Goal: Check status: Check status

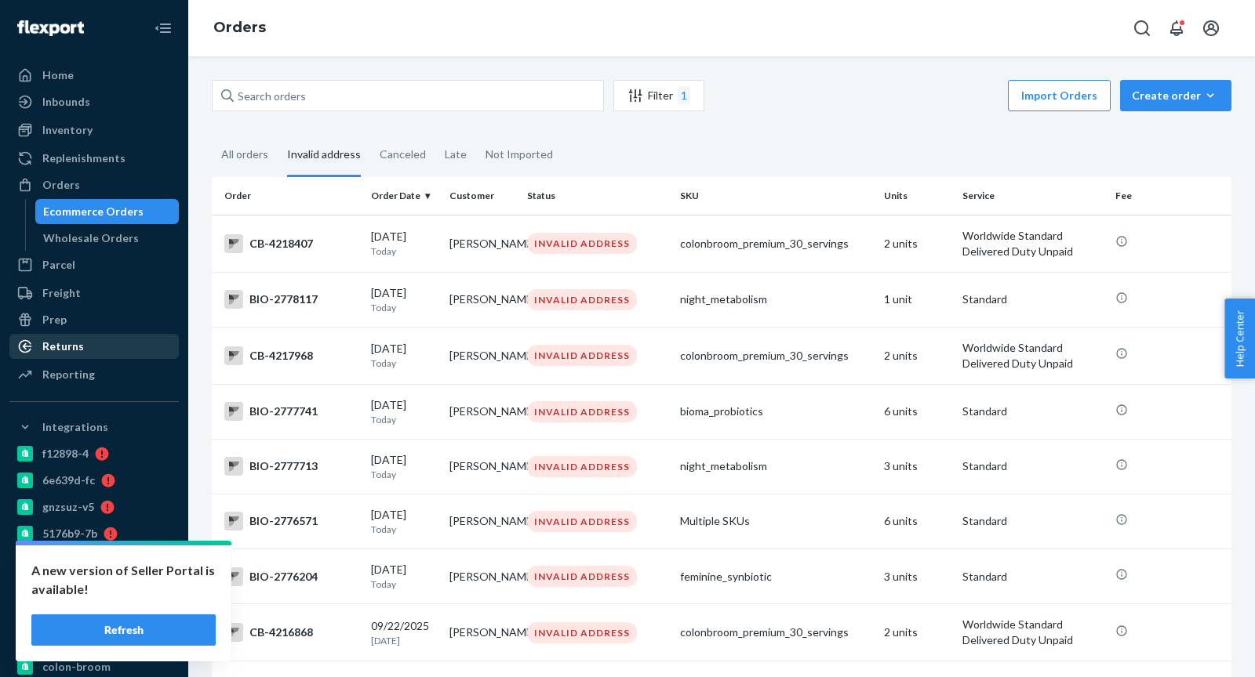
click at [74, 348] on div "Returns" at bounding box center [63, 347] width 42 height 16
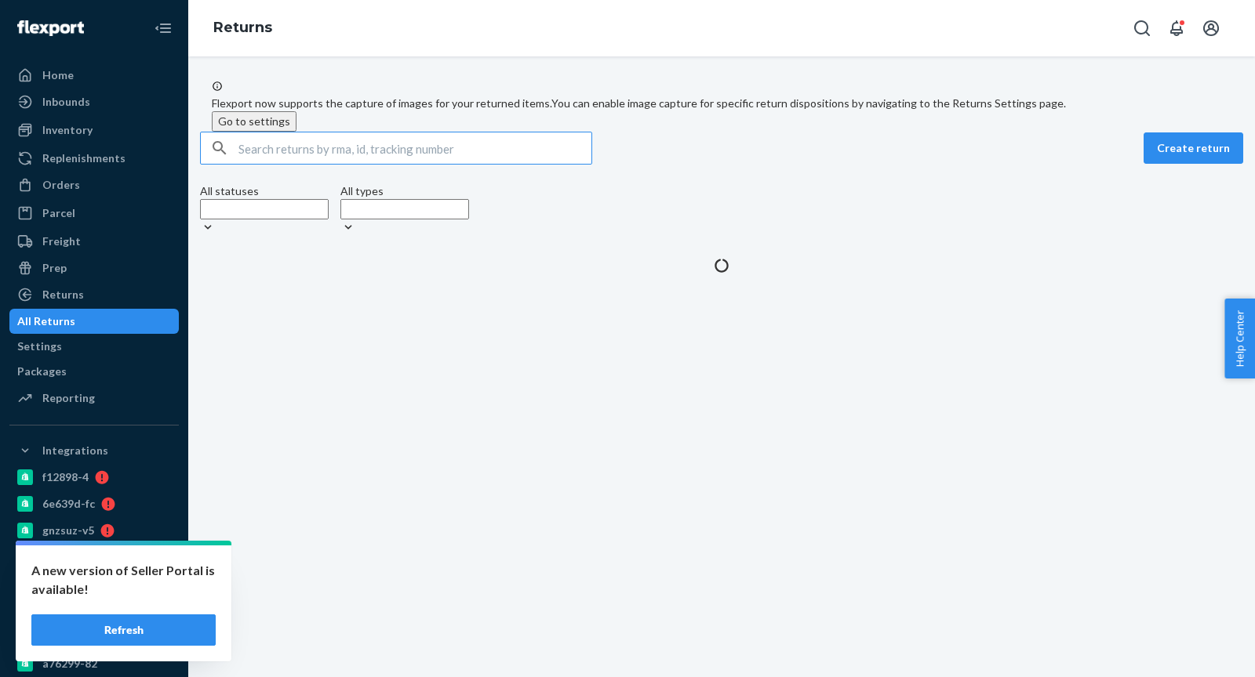
type input "[EMAIL_ADDRESS][DOMAIN_NAME]"
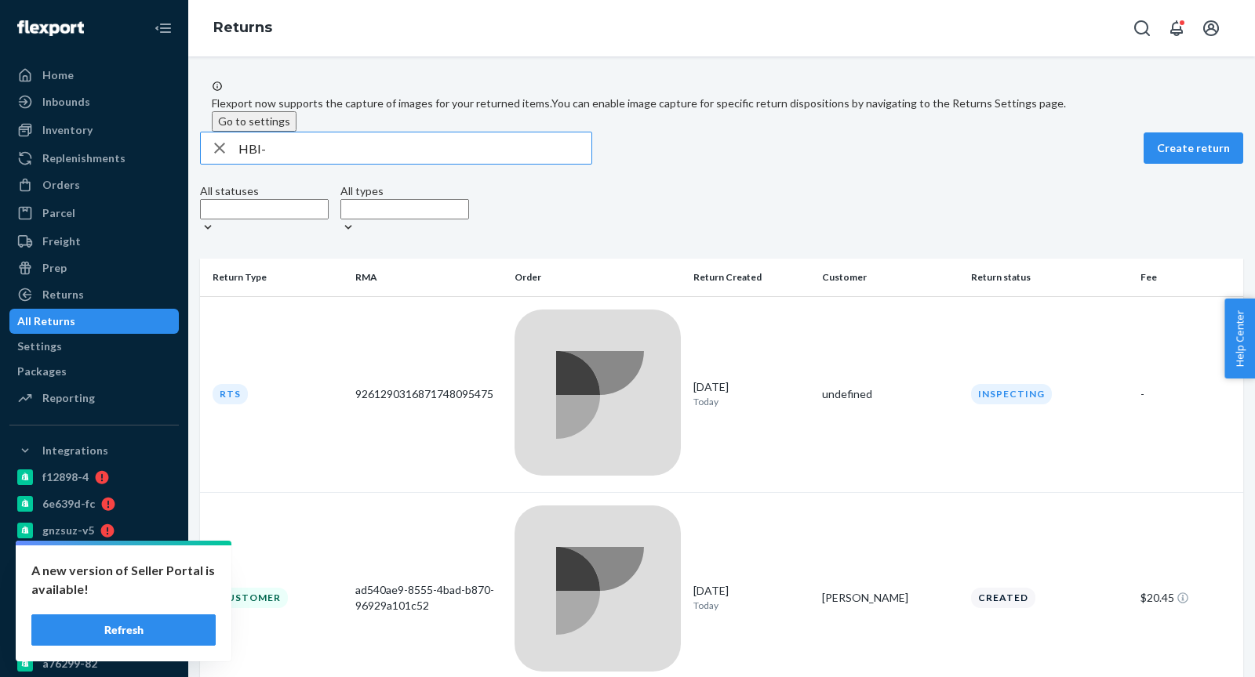
paste input "236431"
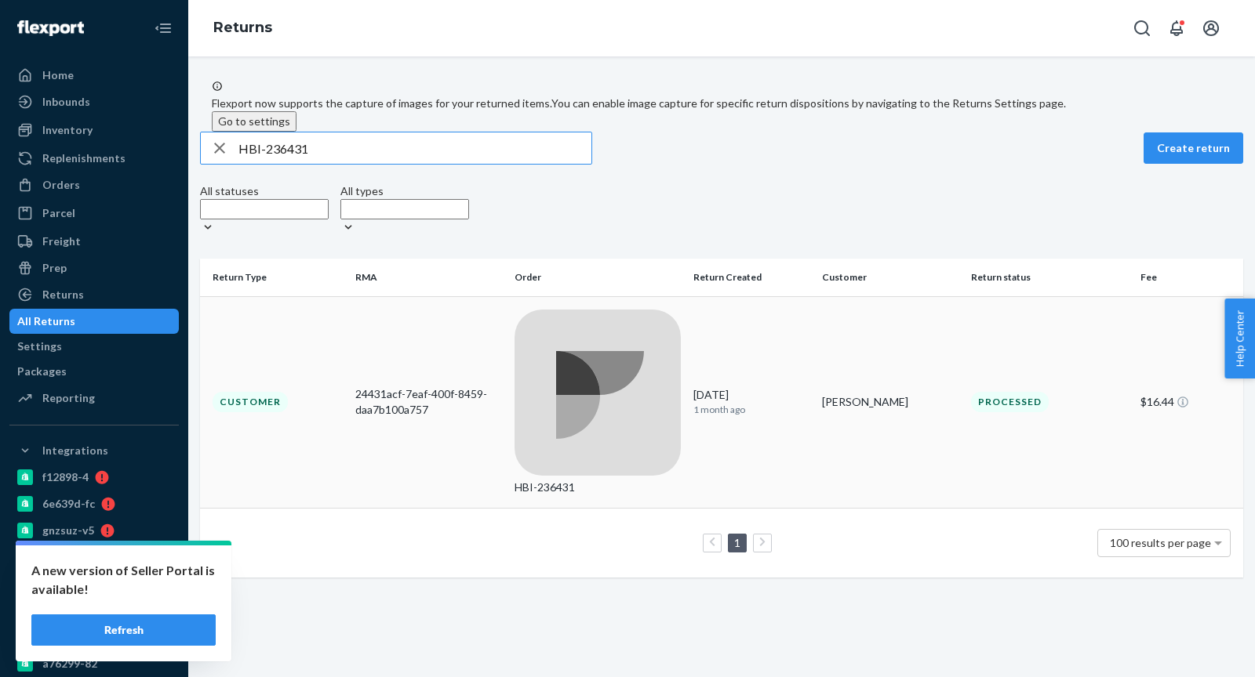
type input "HBI-236431"
click at [446, 387] on div "24431acf-7eaf-400f-8459-daa7b100a757" at bounding box center [428, 402] width 147 height 31
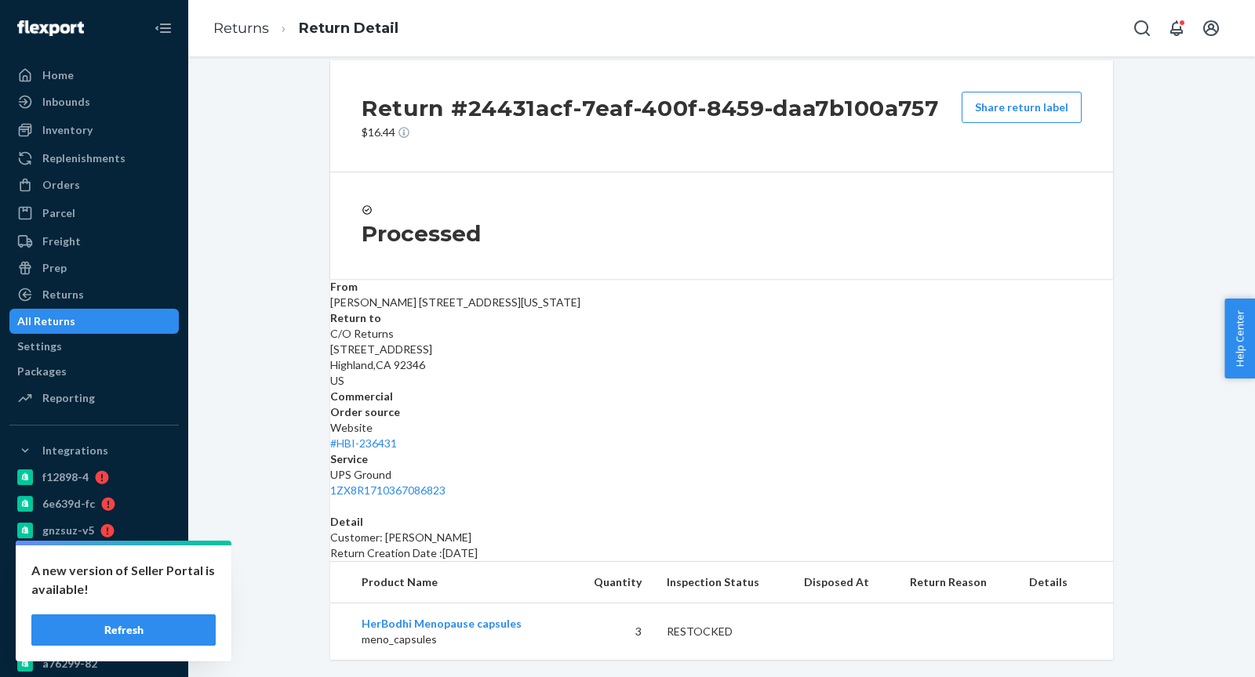
scroll to position [30, 0]
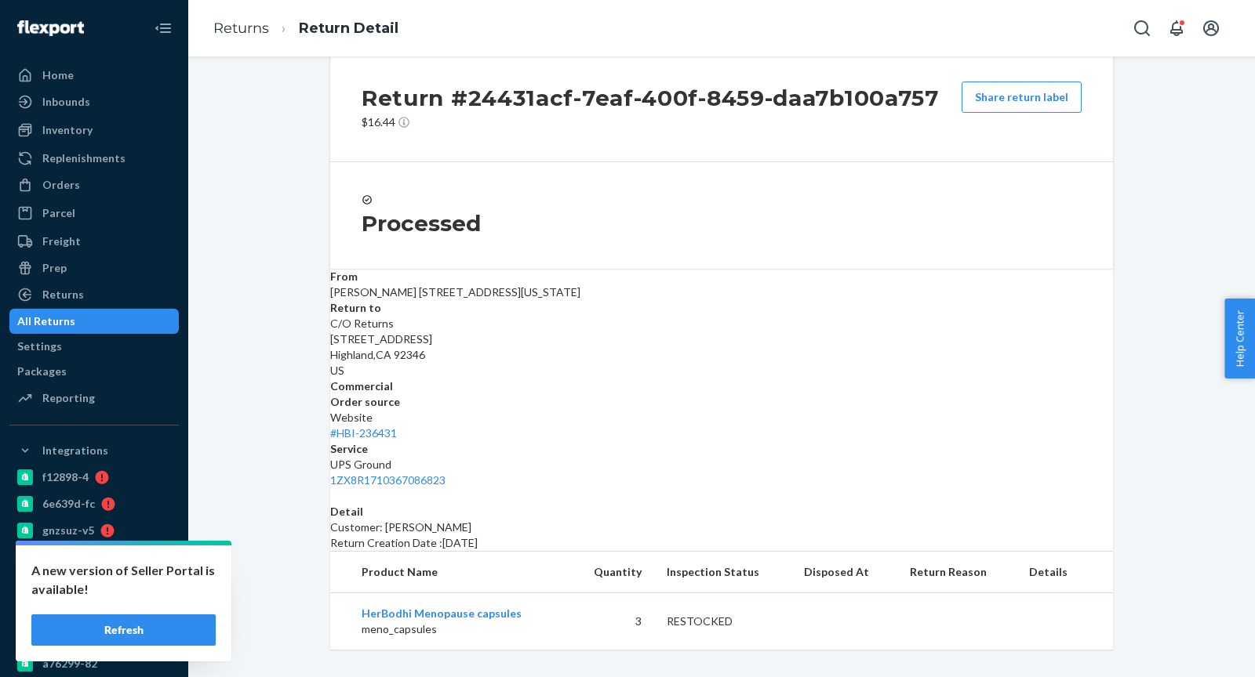
click at [245, 47] on ol "Returns Return Detail" at bounding box center [306, 28] width 210 height 46
click at [245, 45] on ol "Returns Return Detail" at bounding box center [306, 28] width 210 height 46
click at [245, 34] on link "Returns" at bounding box center [241, 28] width 56 height 17
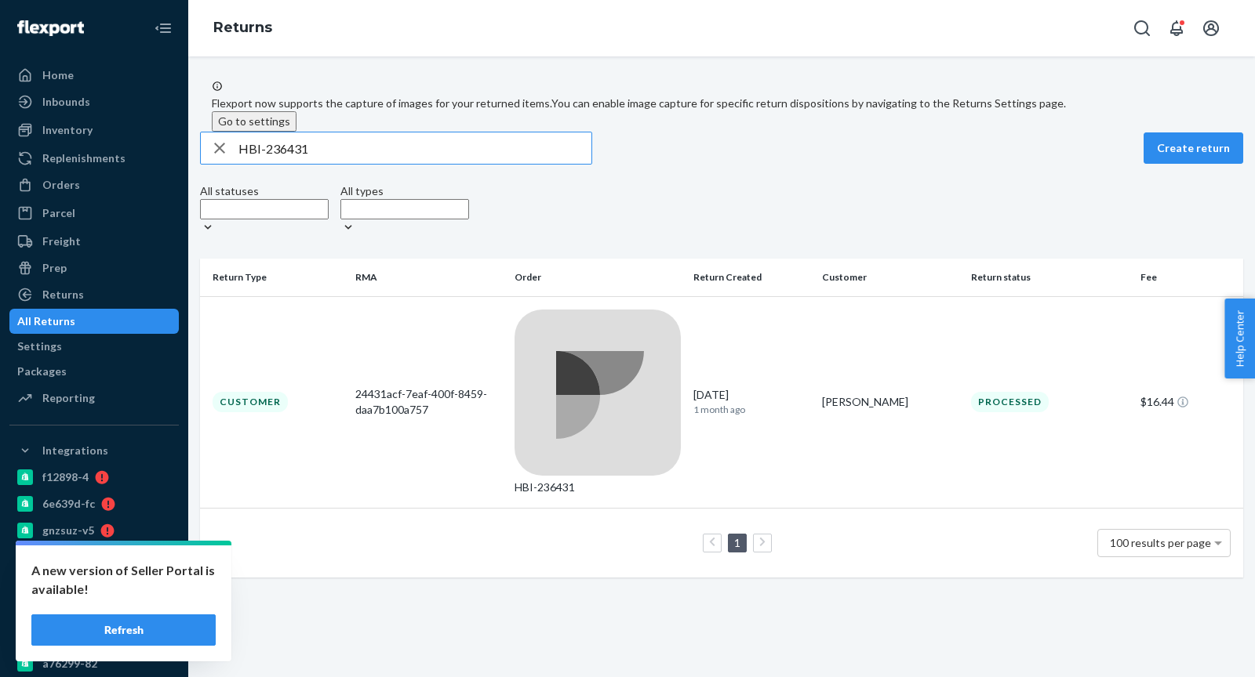
click at [300, 164] on input "HBI-236431" at bounding box center [414, 148] width 353 height 31
type input "HBI-234870"
click at [613, 327] on div "HBI-234870" at bounding box center [597, 403] width 166 height 186
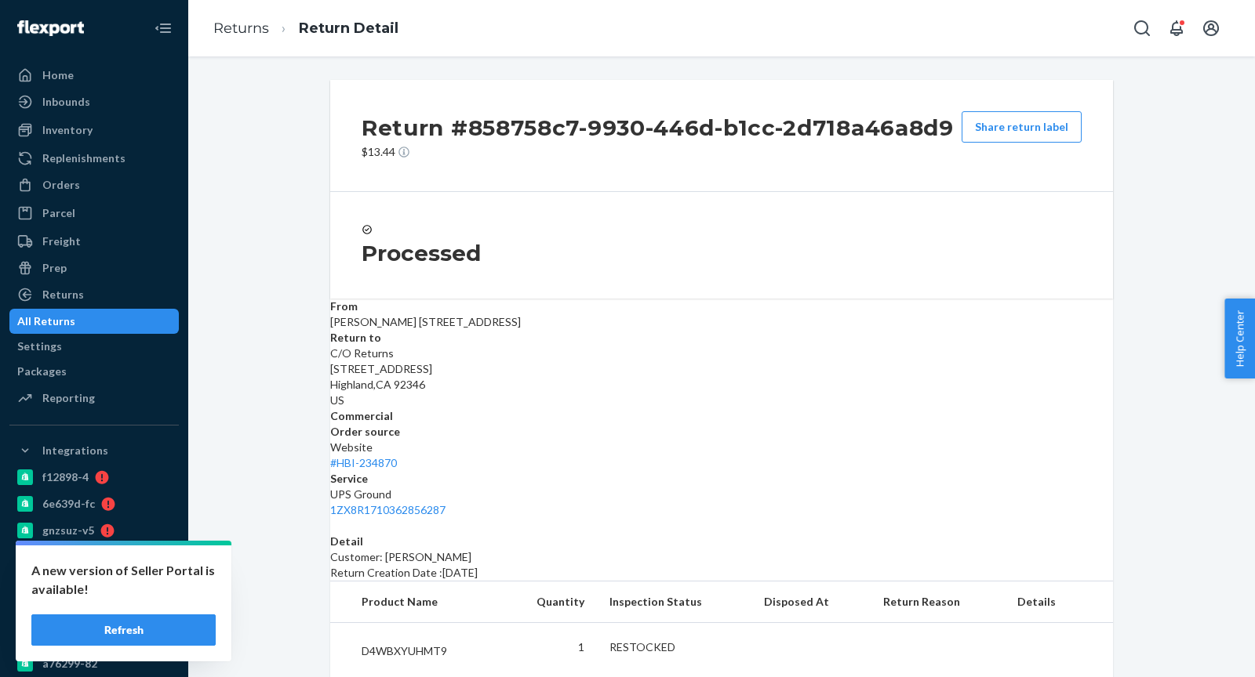
scroll to position [64, 0]
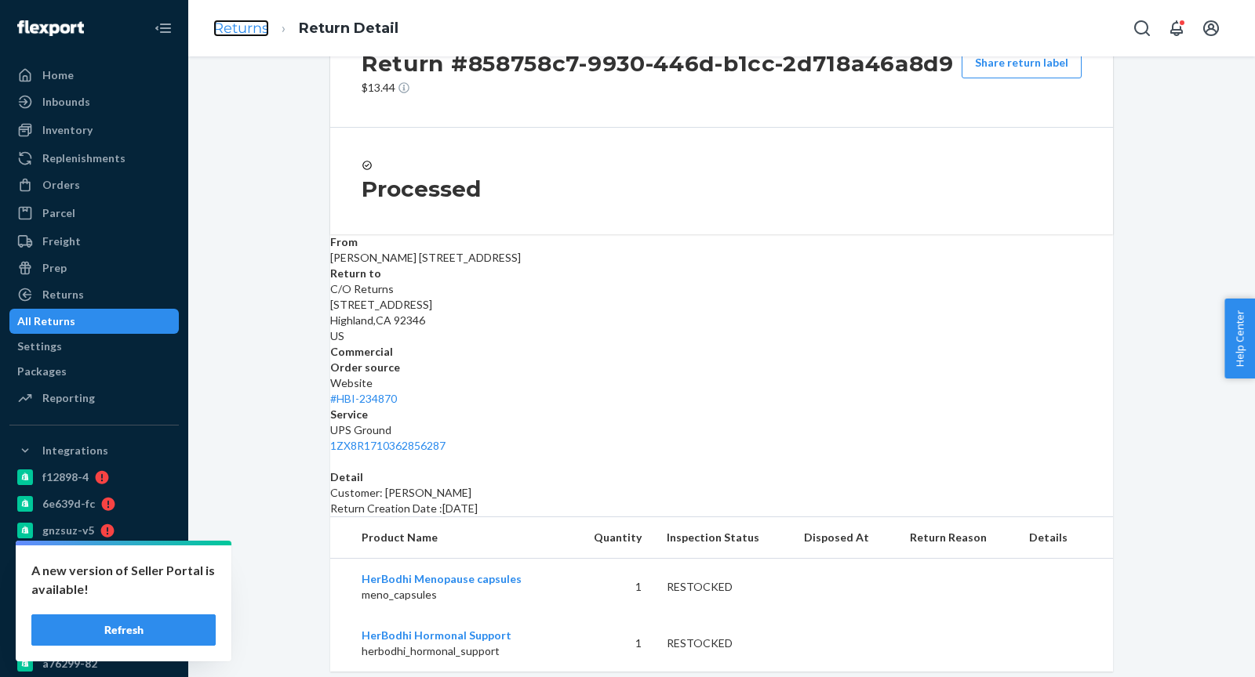
click at [242, 31] on link "Returns" at bounding box center [241, 28] width 56 height 17
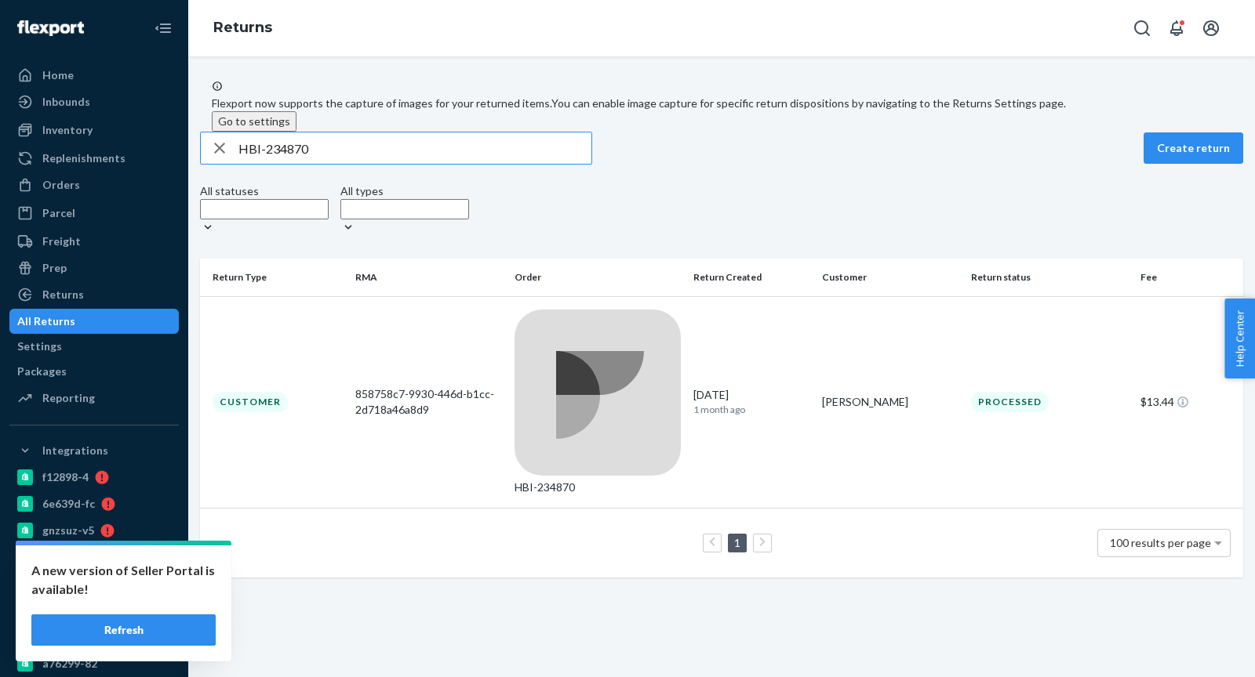
click at [292, 164] on input "HBI-234870" at bounding box center [414, 148] width 353 height 31
click at [293, 164] on input "HBI-234870" at bounding box center [414, 148] width 353 height 31
paste input "004"
type input "HBI-234004"
click at [401, 387] on div "08693134-42a9-4ac7-983b-a97cc9265ad1" at bounding box center [428, 402] width 147 height 31
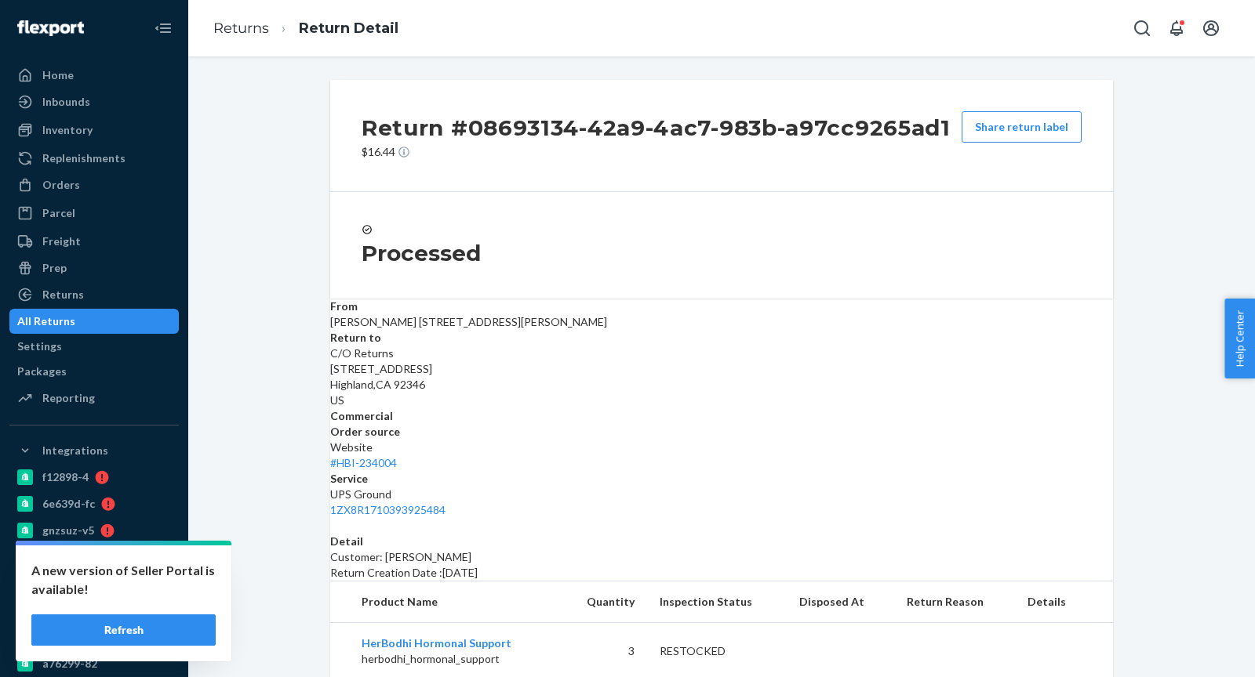
scroll to position [30, 0]
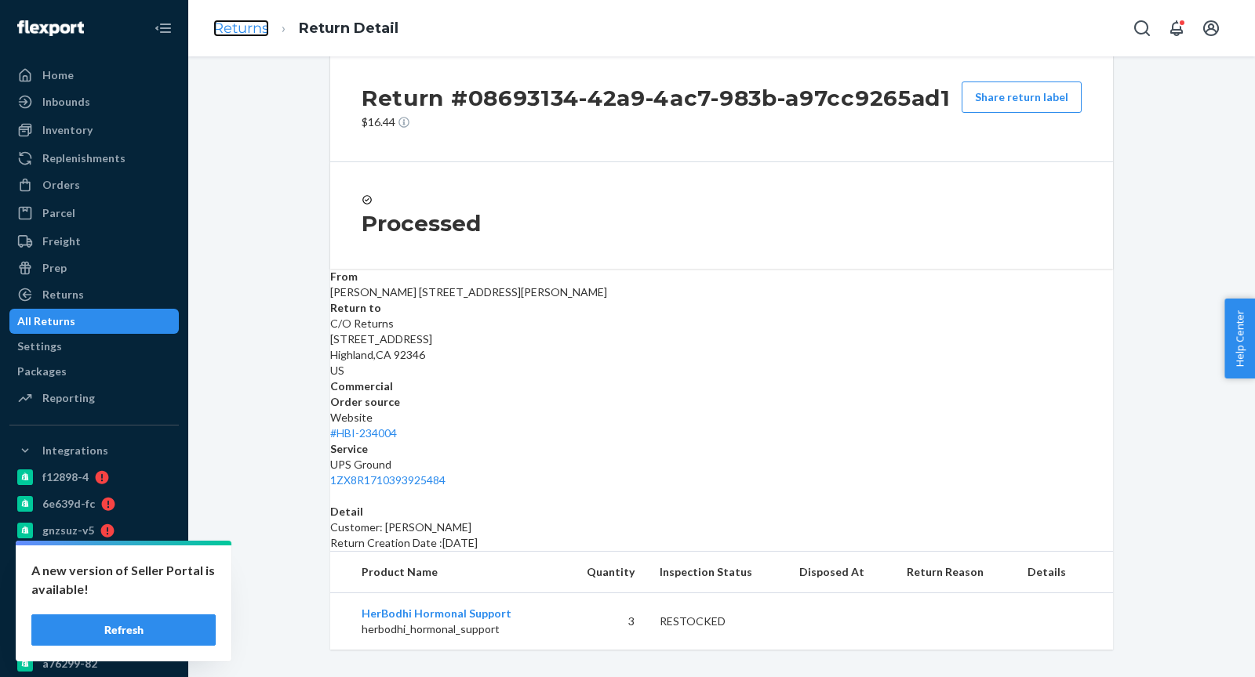
click at [235, 31] on link "Returns" at bounding box center [241, 28] width 56 height 17
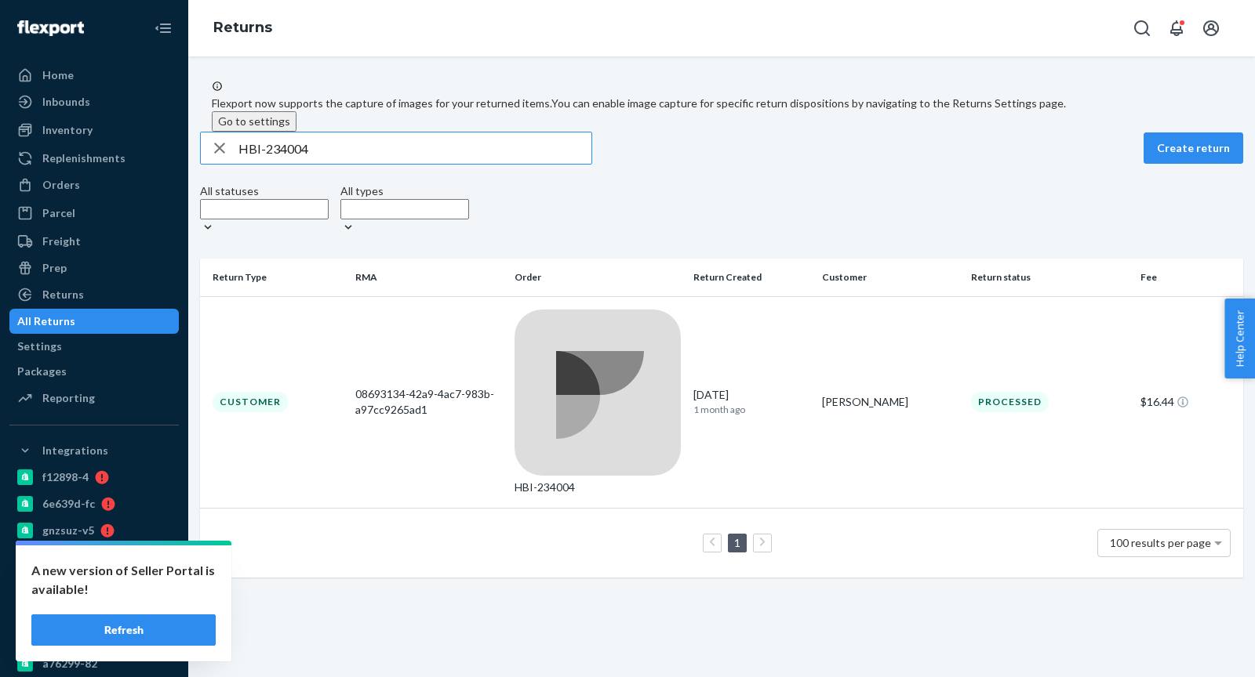
click at [312, 164] on input "HBI-234004" at bounding box center [414, 148] width 353 height 31
drag, startPoint x: 68, startPoint y: 187, endPoint x: 158, endPoint y: 187, distance: 89.4
click at [68, 187] on div "Orders" at bounding box center [61, 185] width 38 height 16
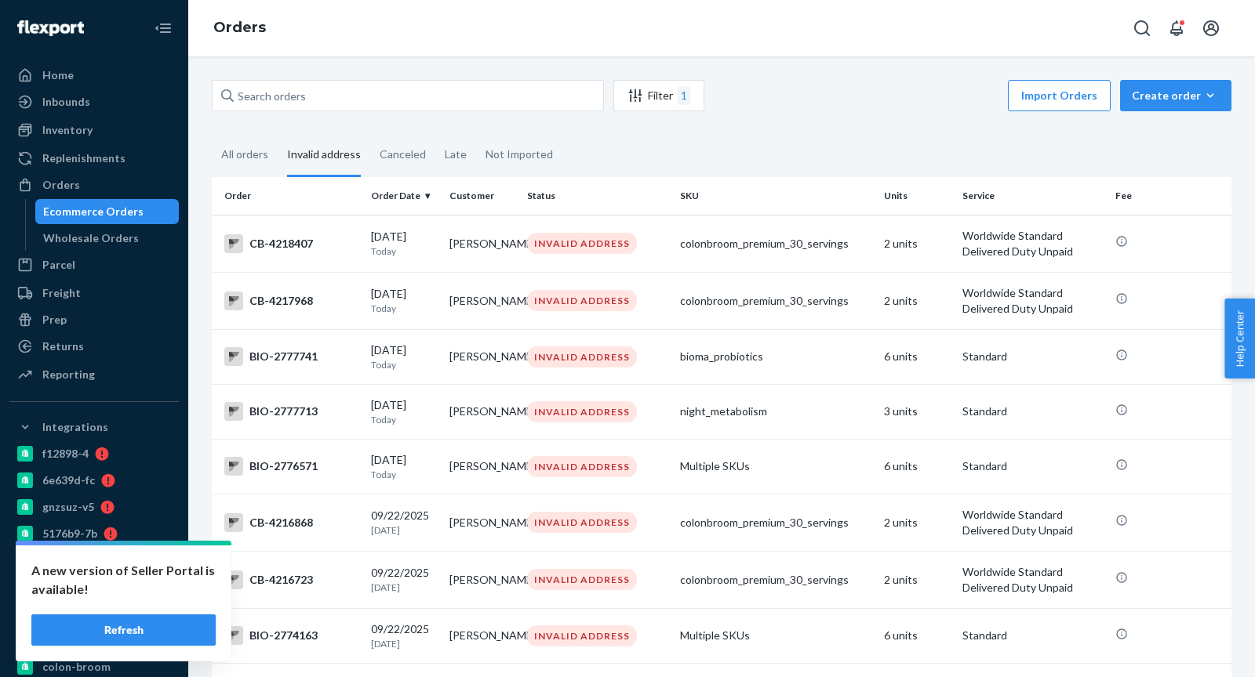
click at [334, 111] on div "Filter 1 Import Orders Create order Ecommerce order Removal order" at bounding box center [721, 97] width 1019 height 35
click at [235, 153] on div "All orders" at bounding box center [244, 155] width 47 height 43
click at [212, 134] on input "All orders" at bounding box center [212, 134] width 0 height 0
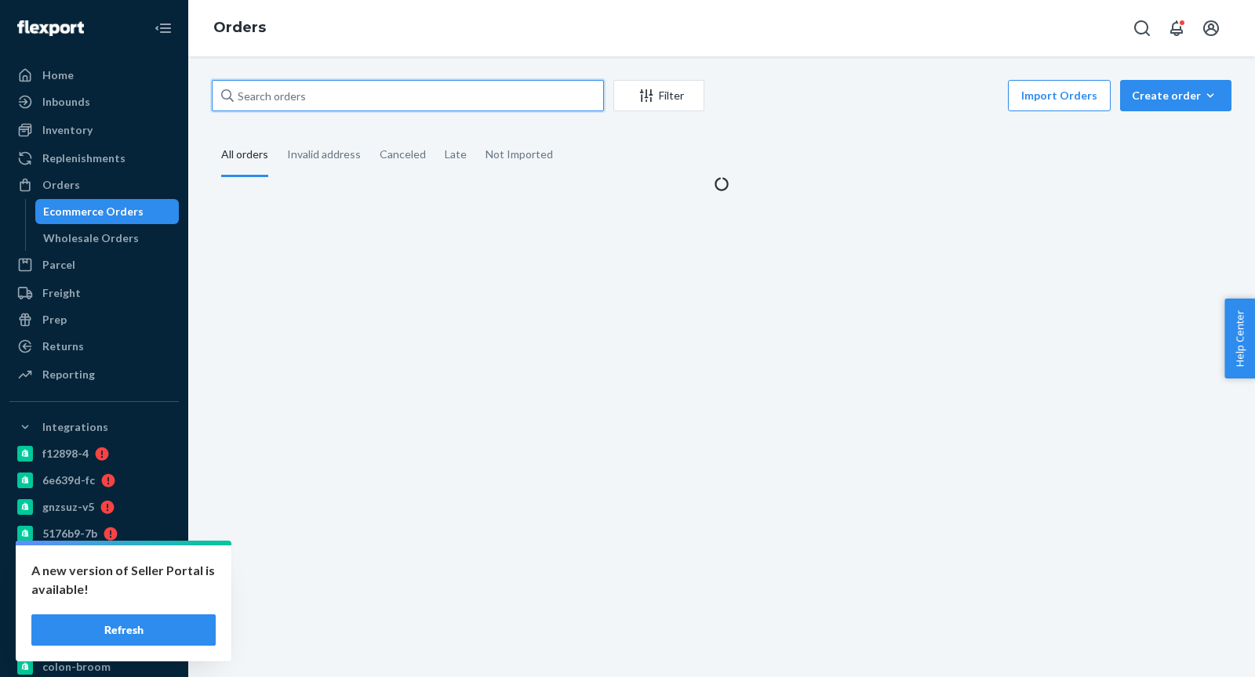
click at [329, 103] on input "text" at bounding box center [408, 95] width 392 height 31
paste input "BIO-2548287"
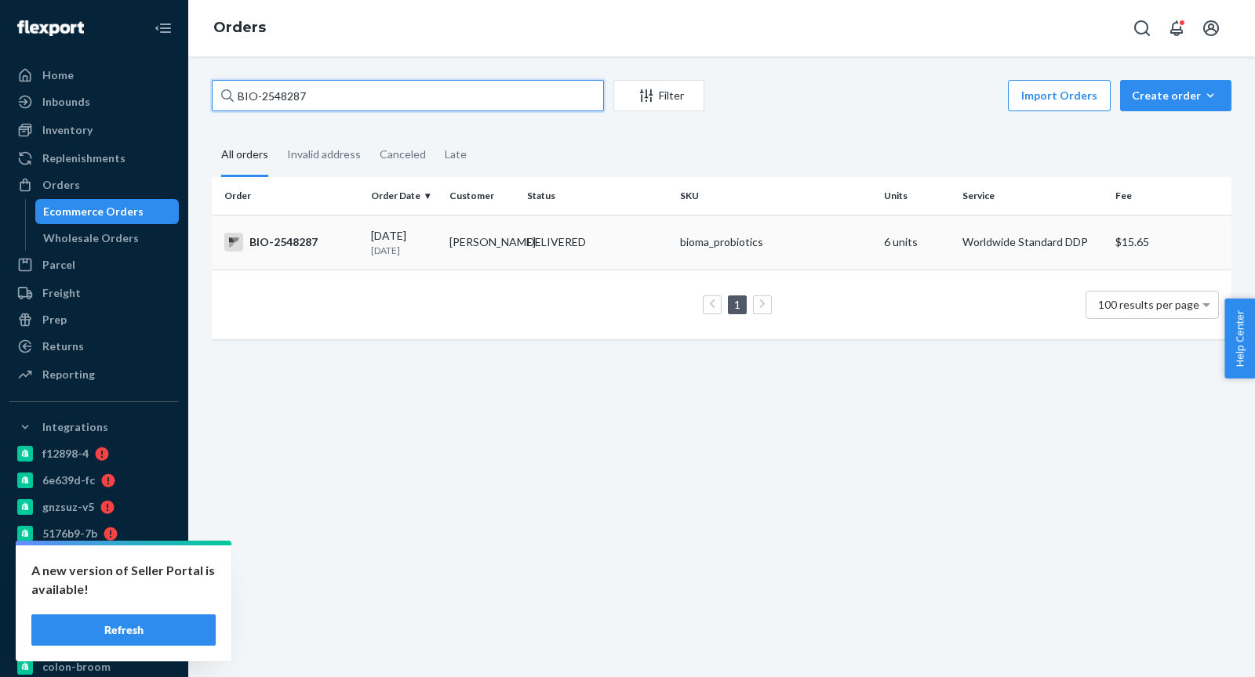
type input "BIO-2548287"
click at [354, 255] on td "BIO-2548287" at bounding box center [288, 242] width 153 height 55
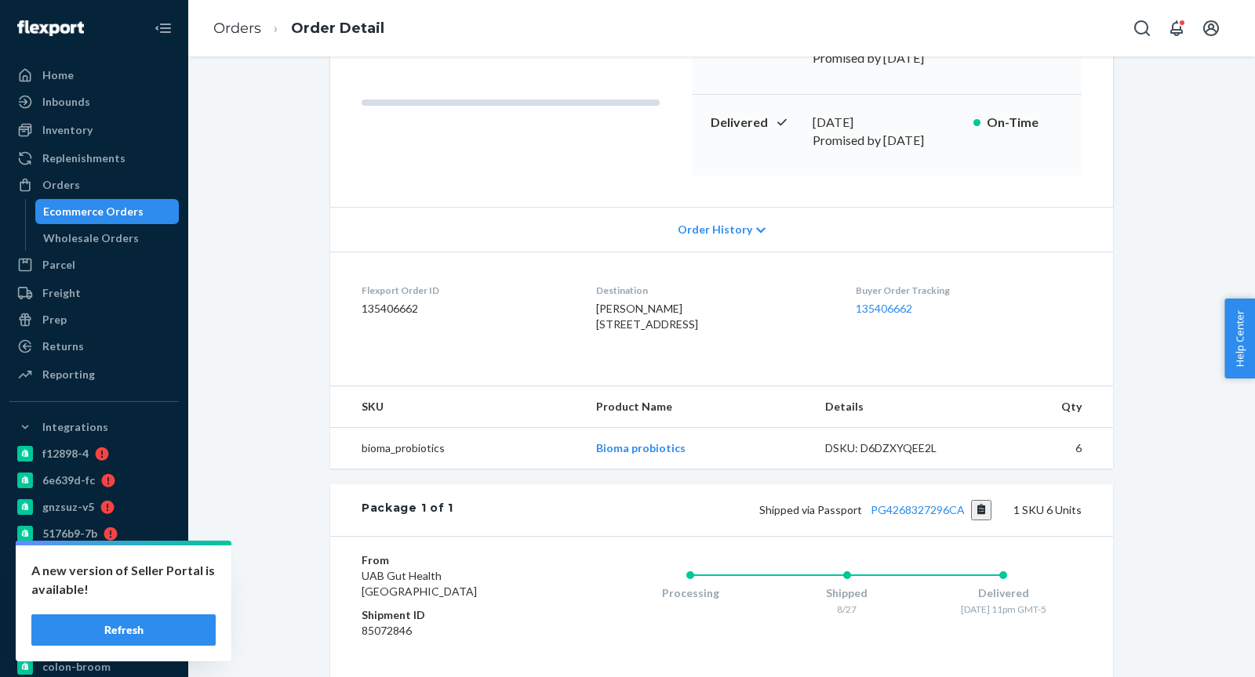
scroll to position [371, 0]
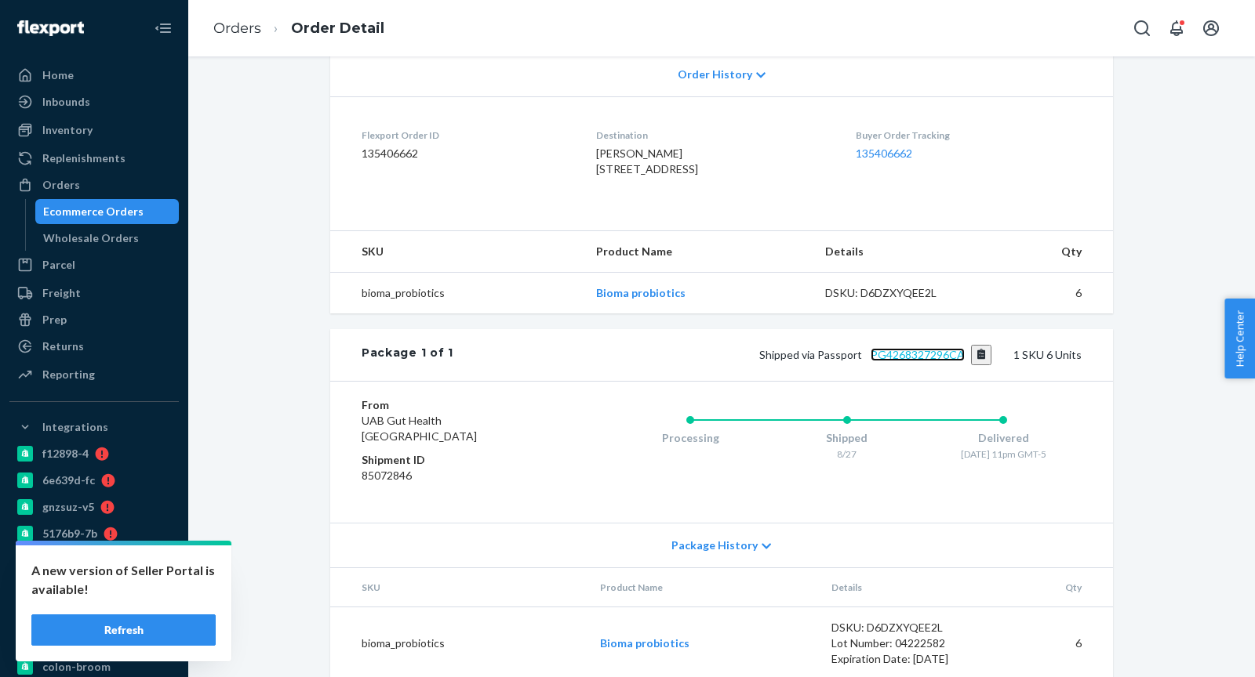
click at [908, 352] on link "PG4268327296CA" at bounding box center [917, 354] width 94 height 13
